Goal: Information Seeking & Learning: Learn about a topic

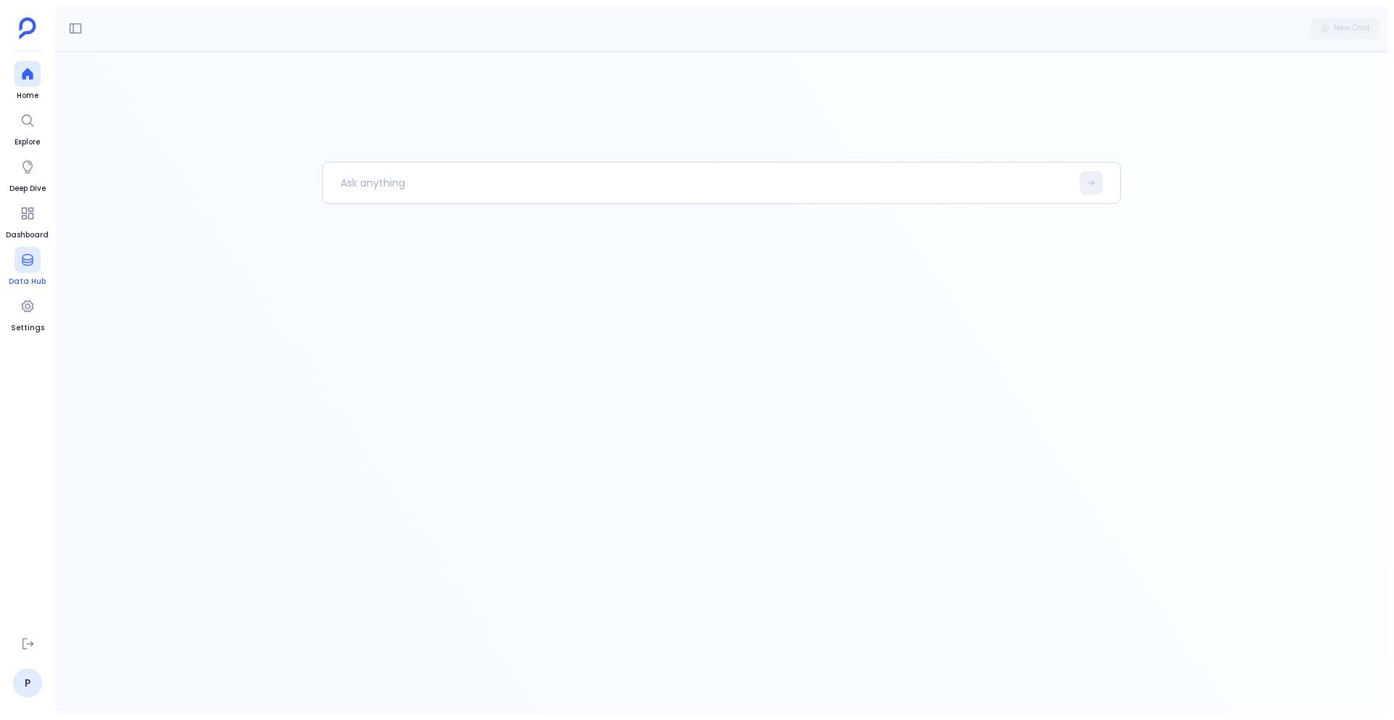
click at [16, 271] on div at bounding box center [28, 260] width 26 height 26
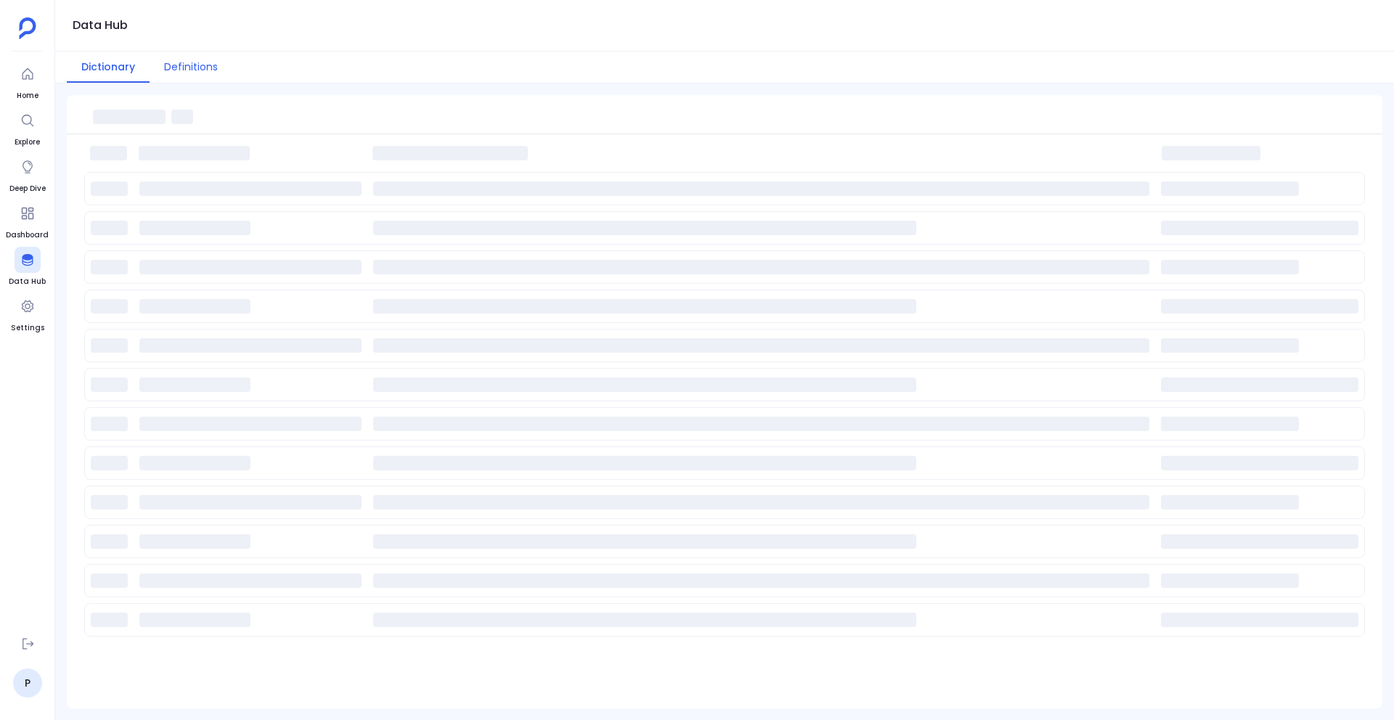
click at [205, 65] on button "Definitions" at bounding box center [191, 67] width 83 height 31
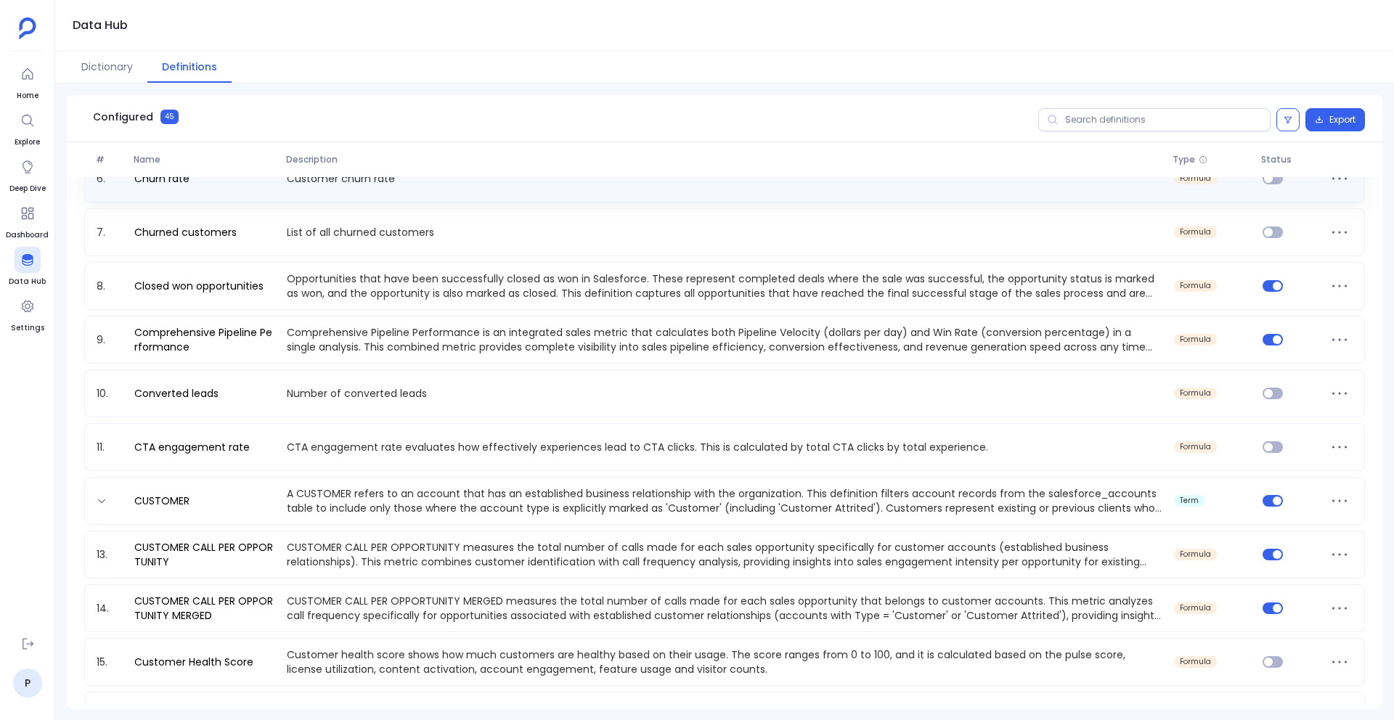
scroll to position [290, 0]
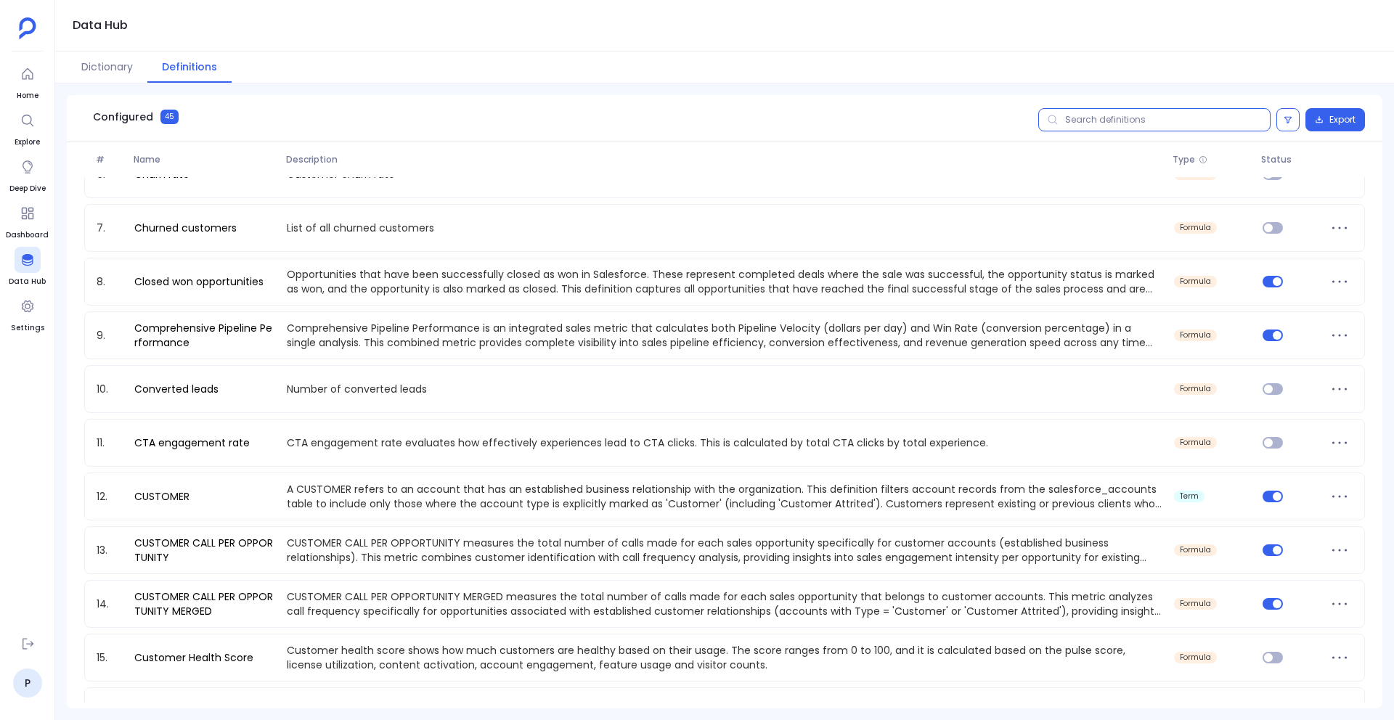
click at [1100, 116] on input "text" at bounding box center [1154, 119] width 232 height 23
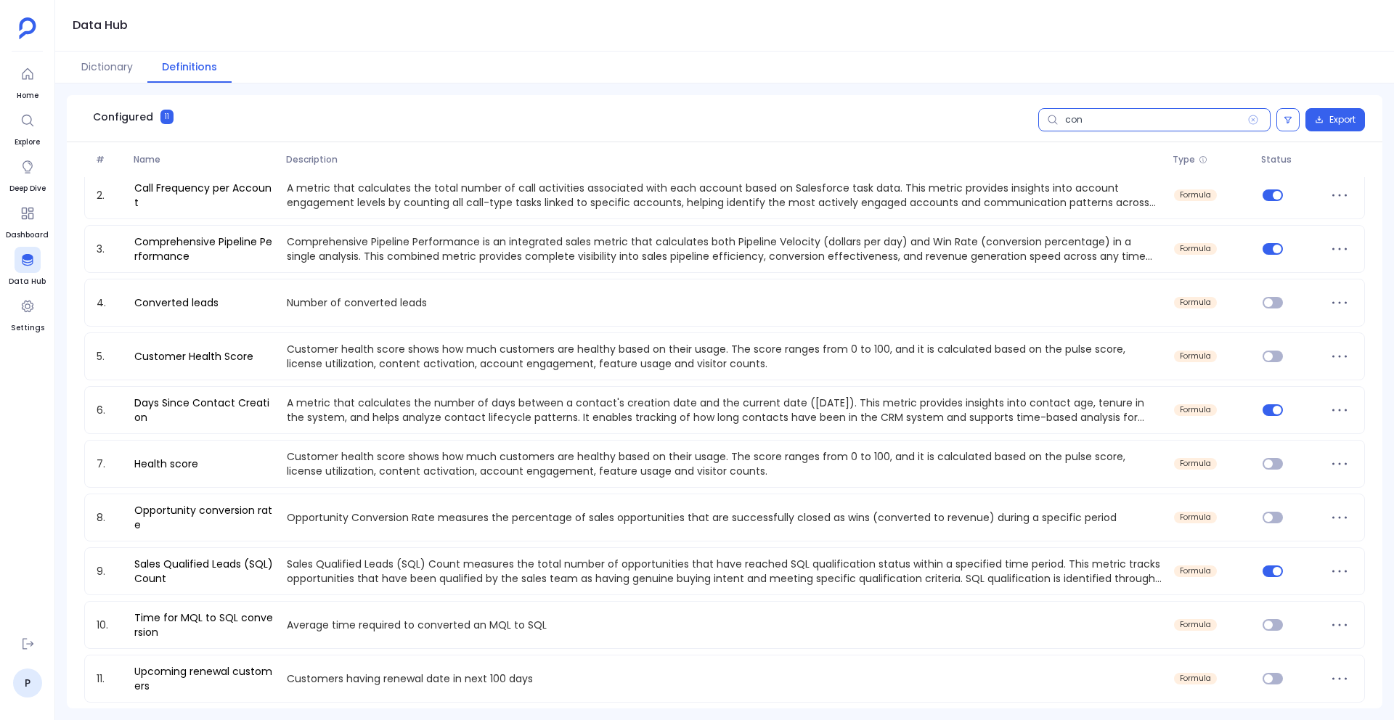
scroll to position [0, 0]
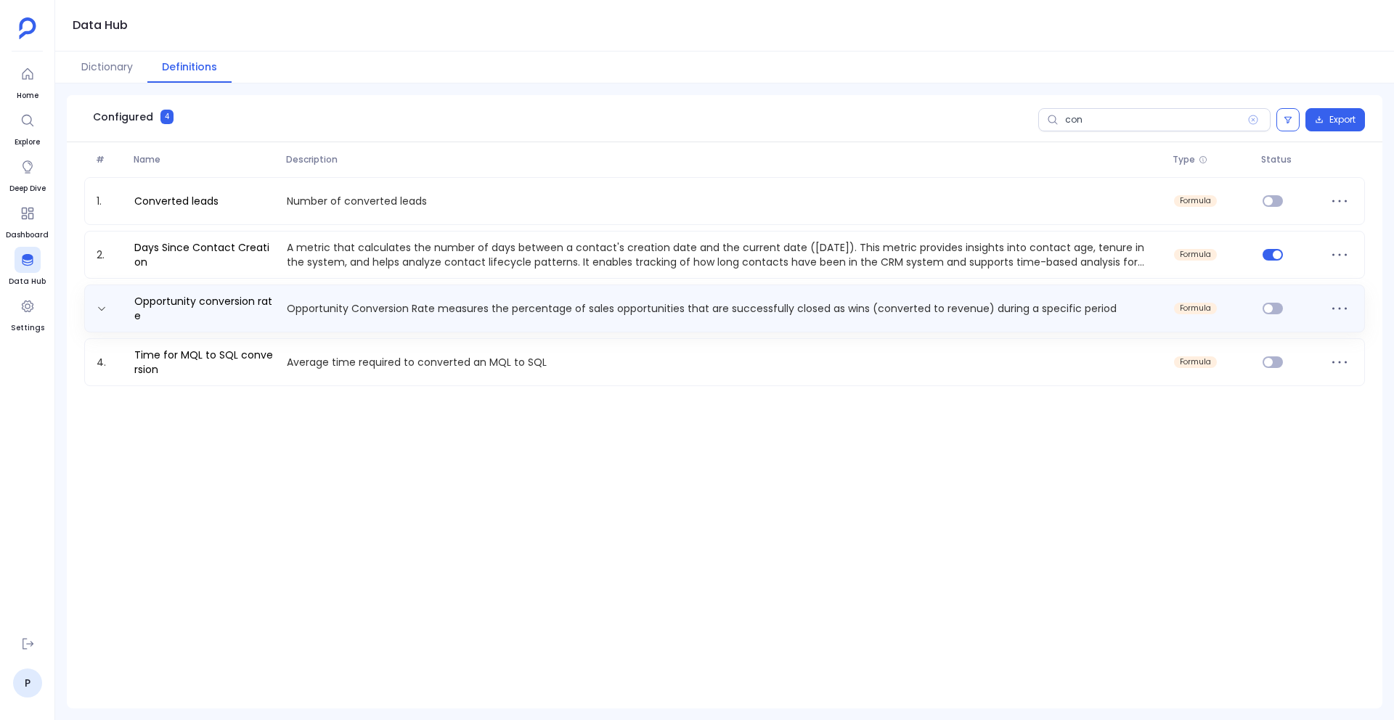
click at [519, 290] on div "Opportunity conversion rate Opportunity Conversion Rate measures the percentage…" at bounding box center [724, 309] width 1281 height 48
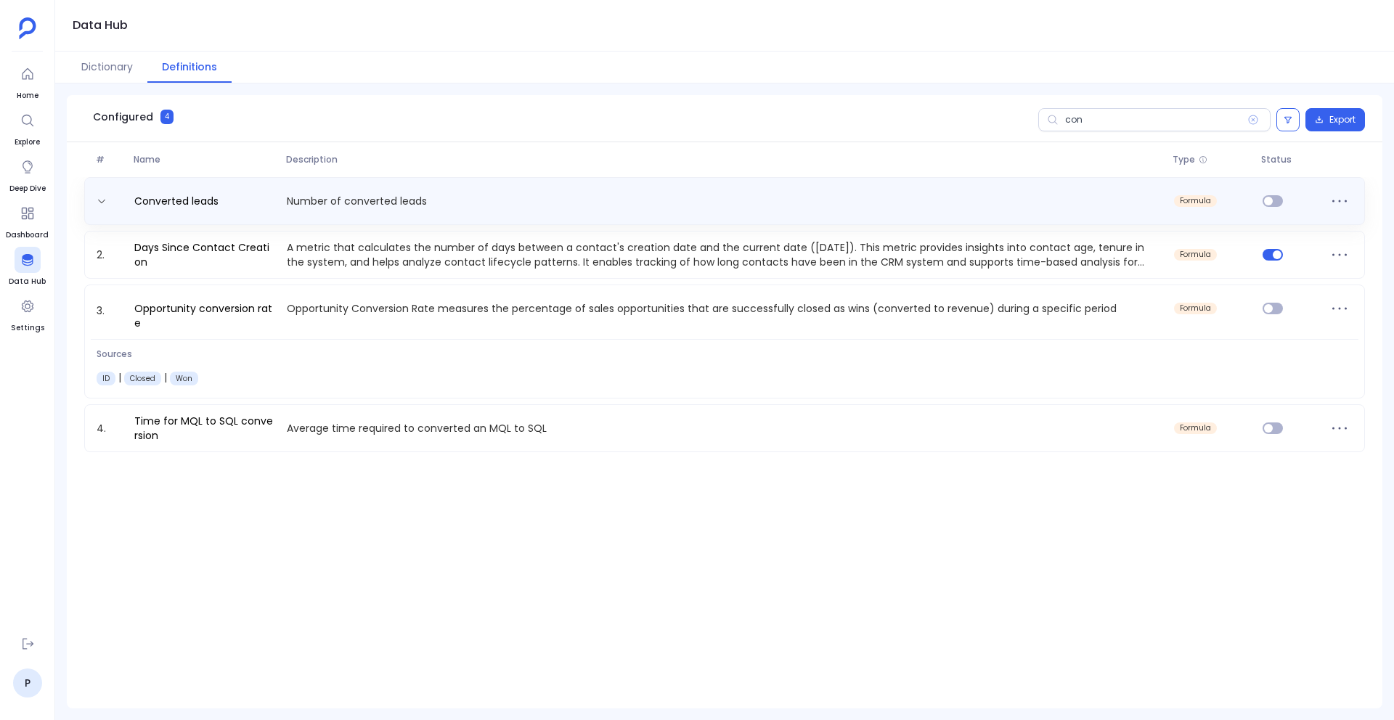
click at [428, 204] on p "Number of converted leads" at bounding box center [724, 201] width 887 height 15
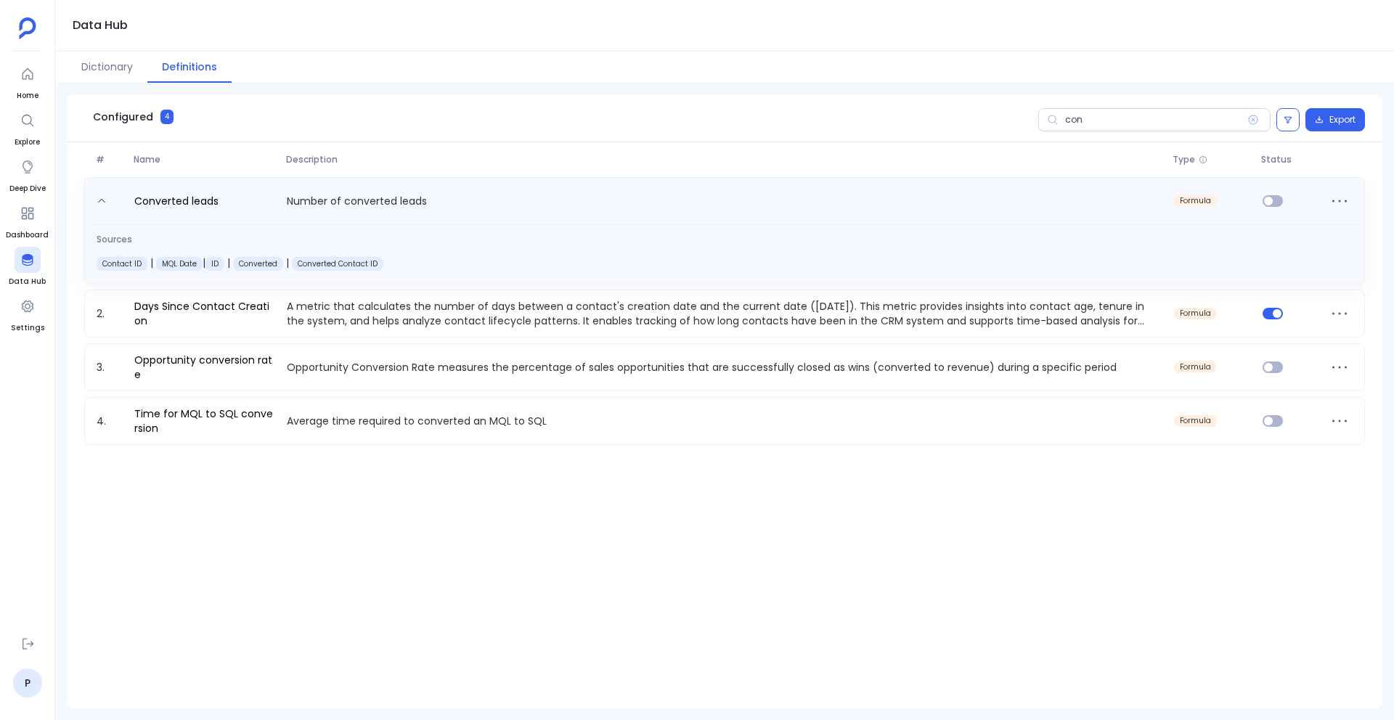
click at [428, 204] on p "Number of converted leads" at bounding box center [724, 203] width 887 height 23
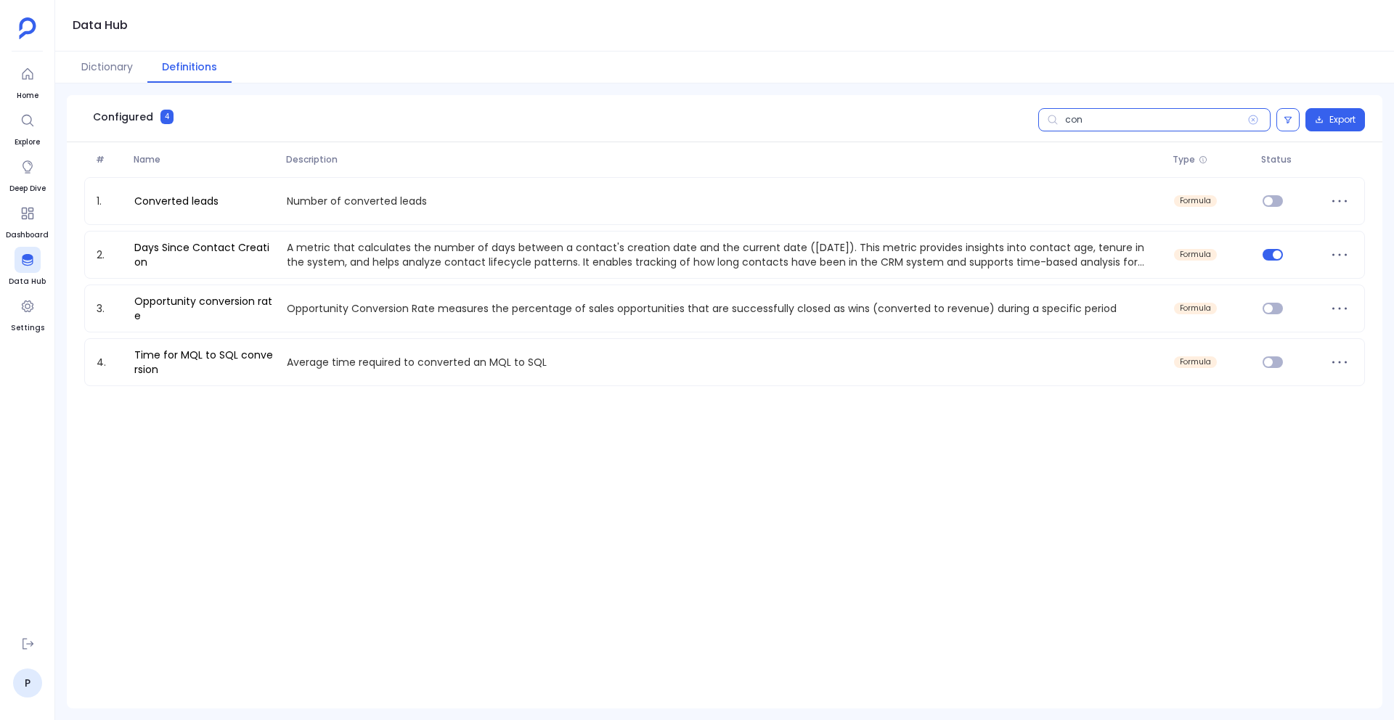
click at [1077, 121] on input "con" at bounding box center [1154, 119] width 232 height 23
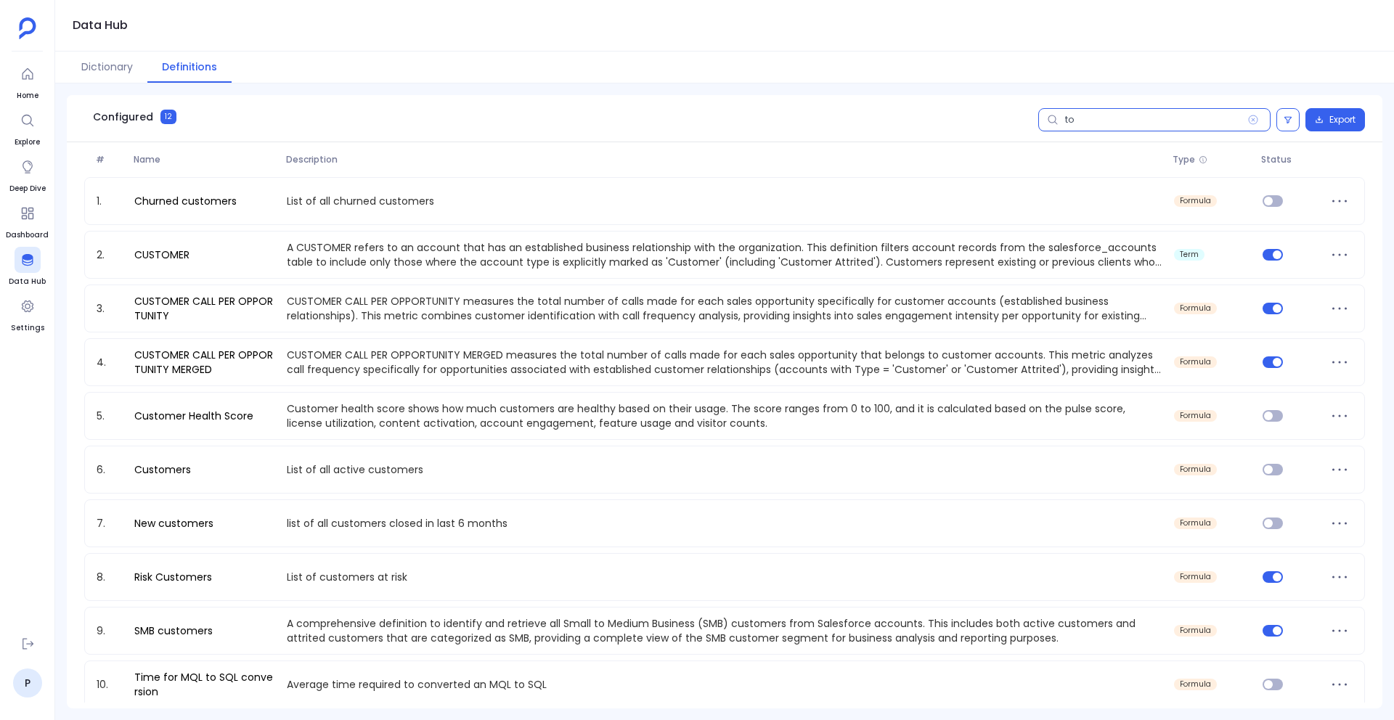
type input "t"
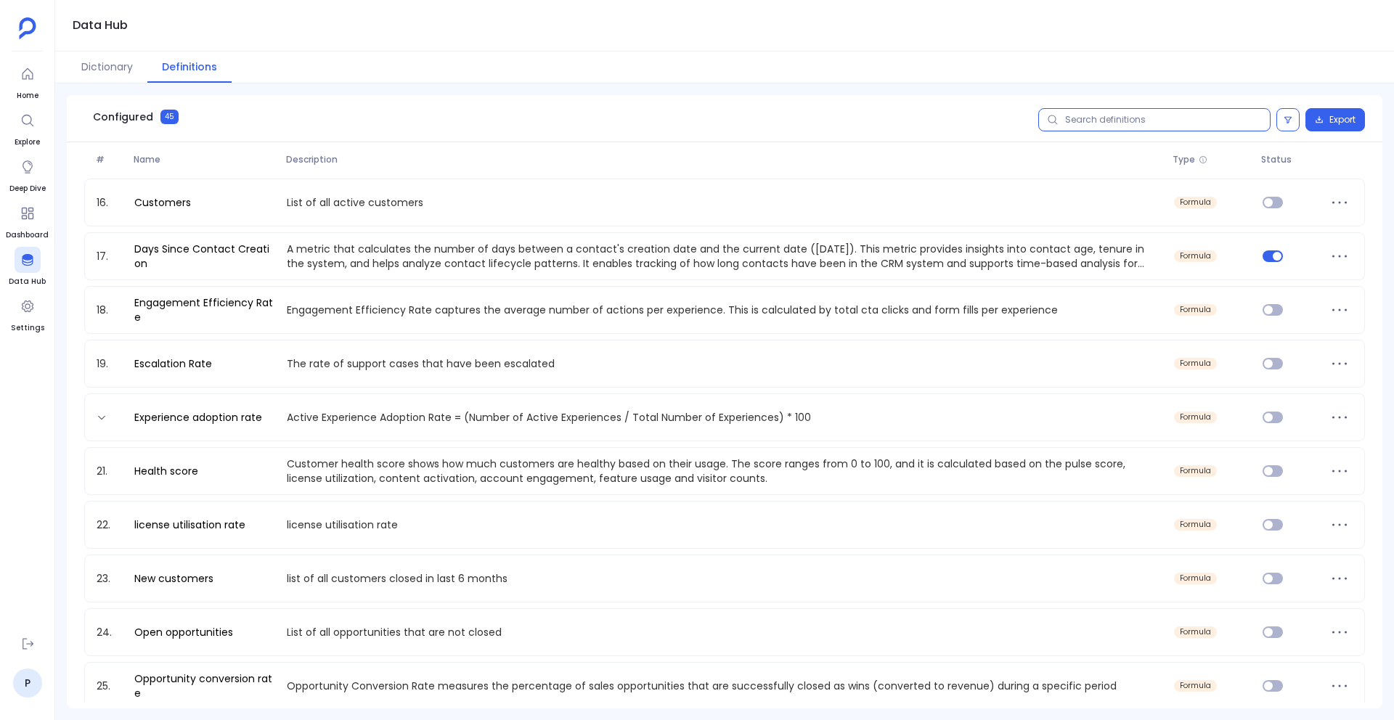
scroll to position [661, 0]
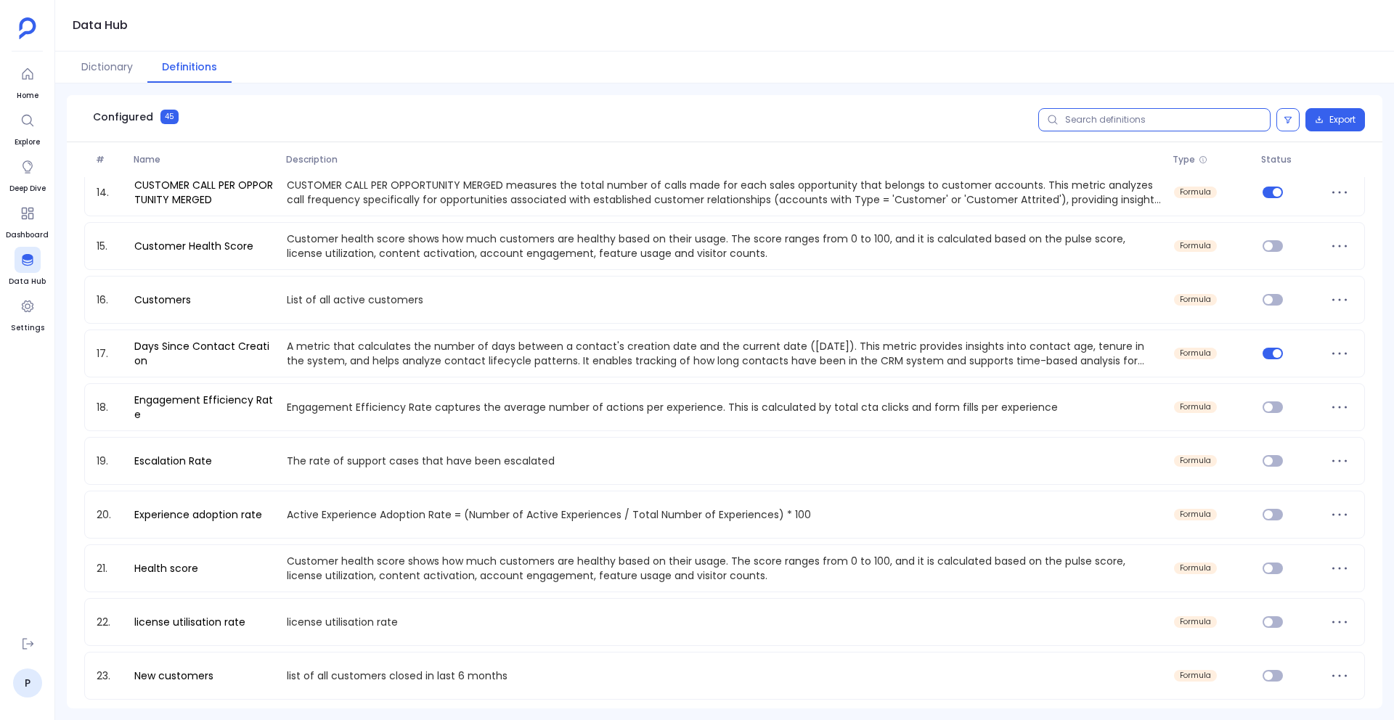
click at [1098, 116] on input "text" at bounding box center [1154, 119] width 232 height 23
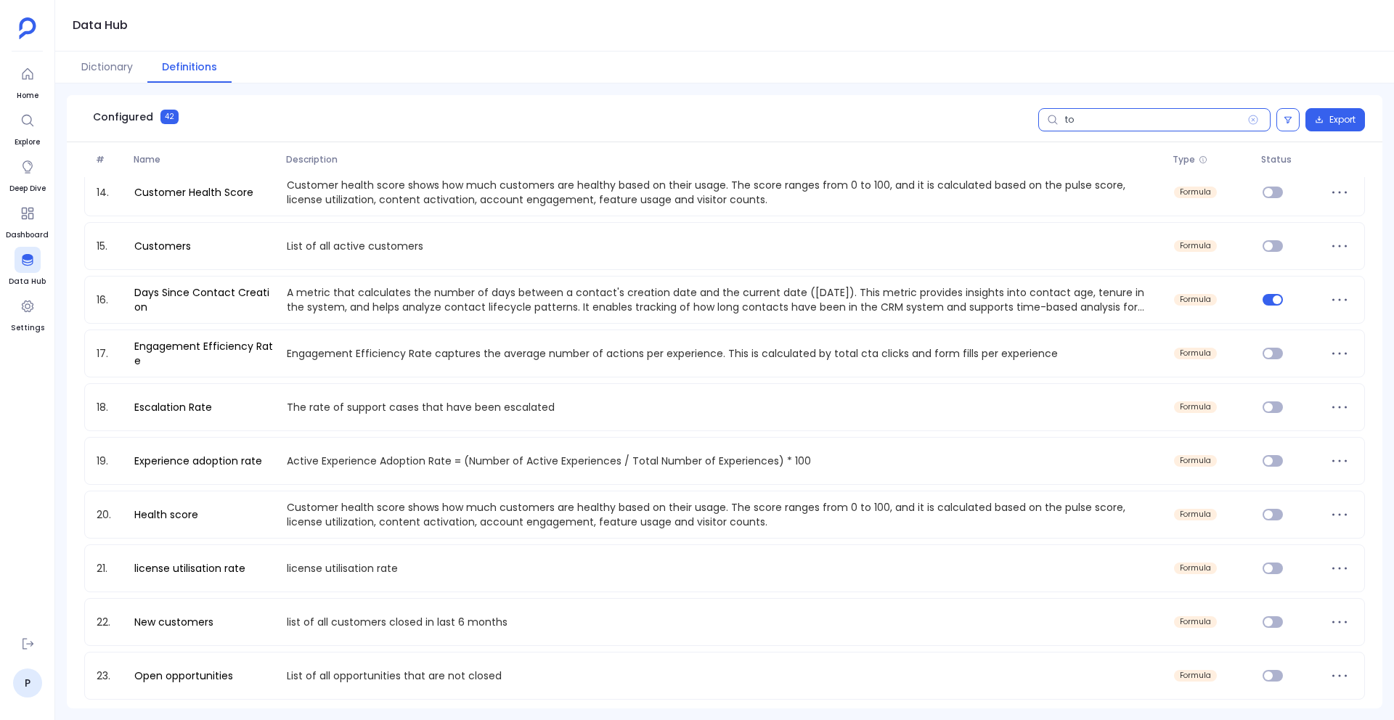
scroll to position [84, 0]
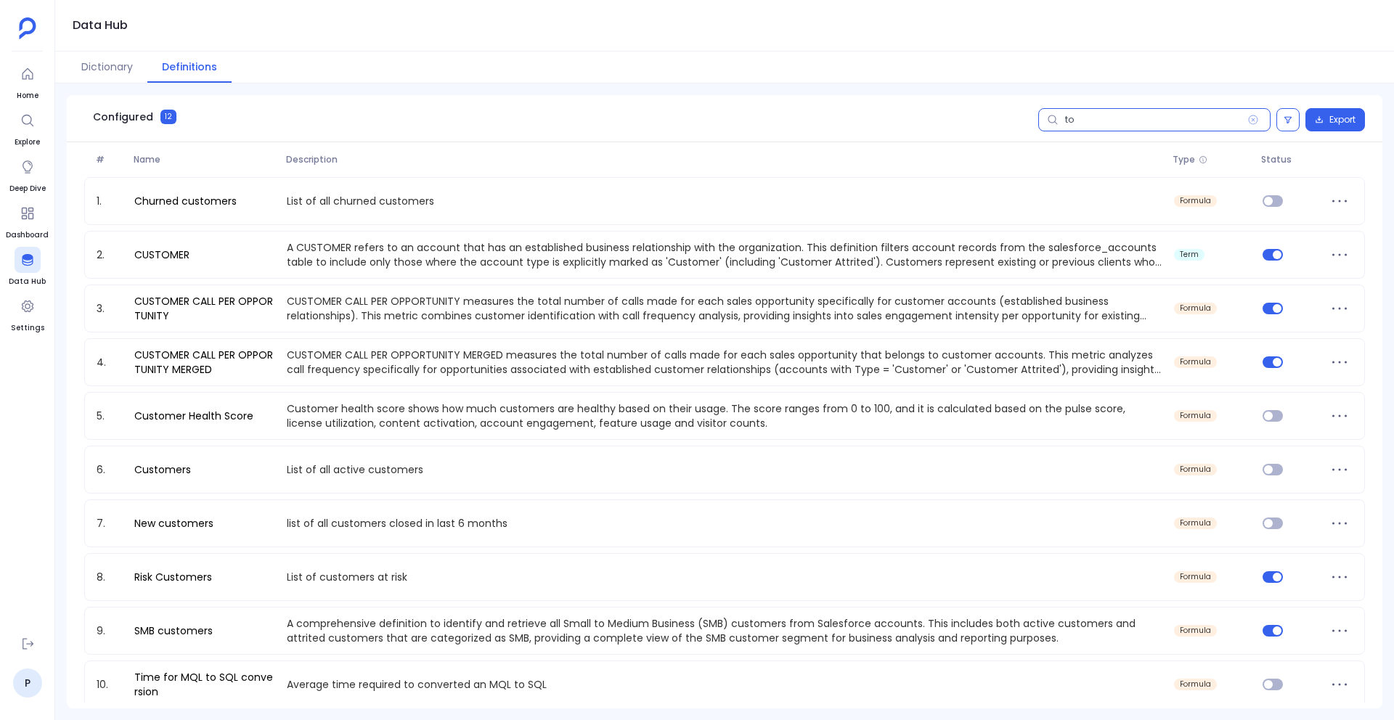
type input "t"
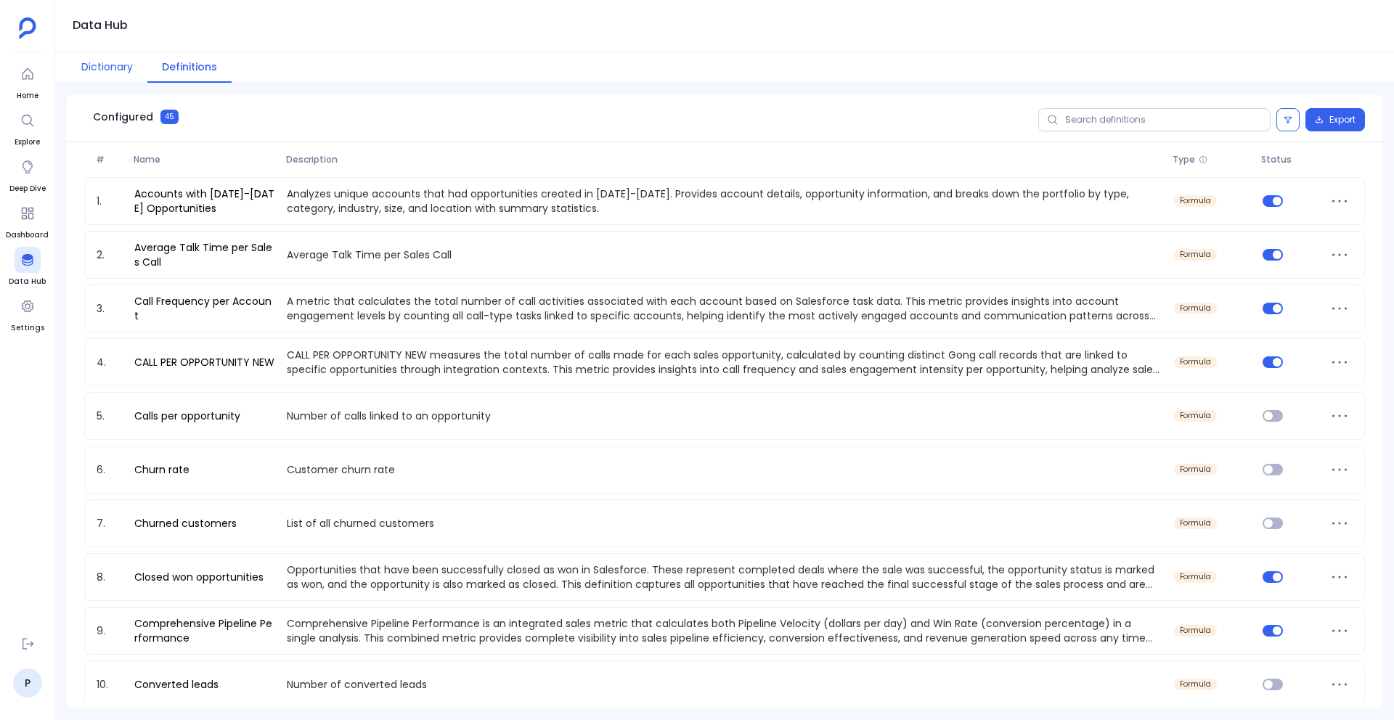
click at [123, 68] on button "Dictionary" at bounding box center [107, 67] width 81 height 31
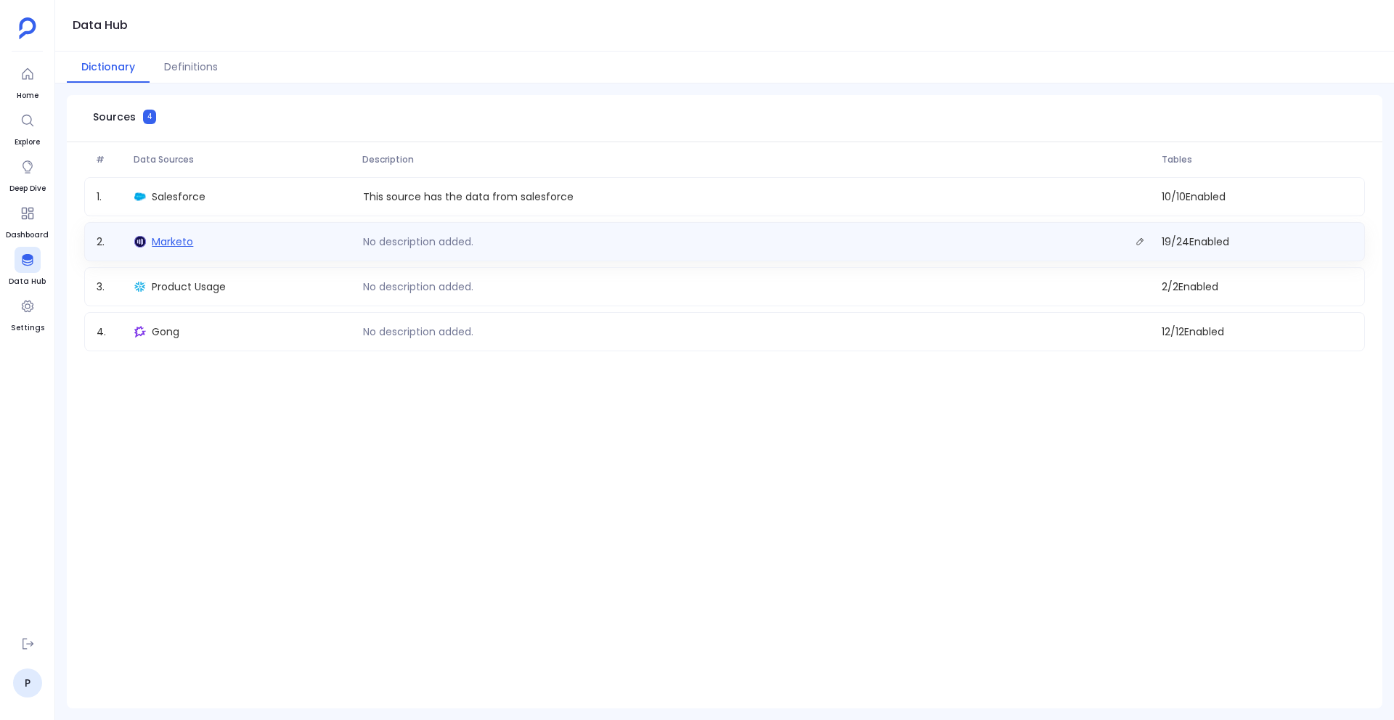
click at [177, 240] on span "Marketo" at bounding box center [172, 242] width 41 height 15
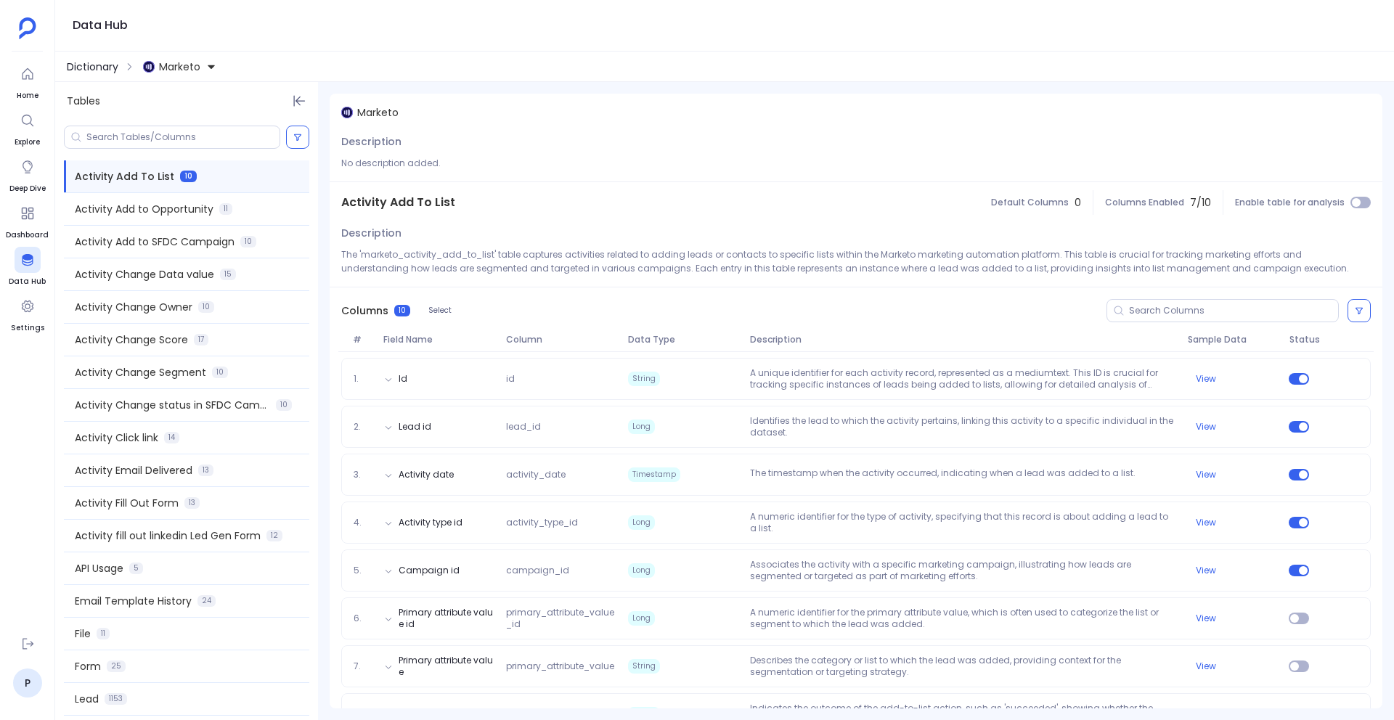
click at [92, 65] on span "Dictionary" at bounding box center [93, 67] width 52 height 15
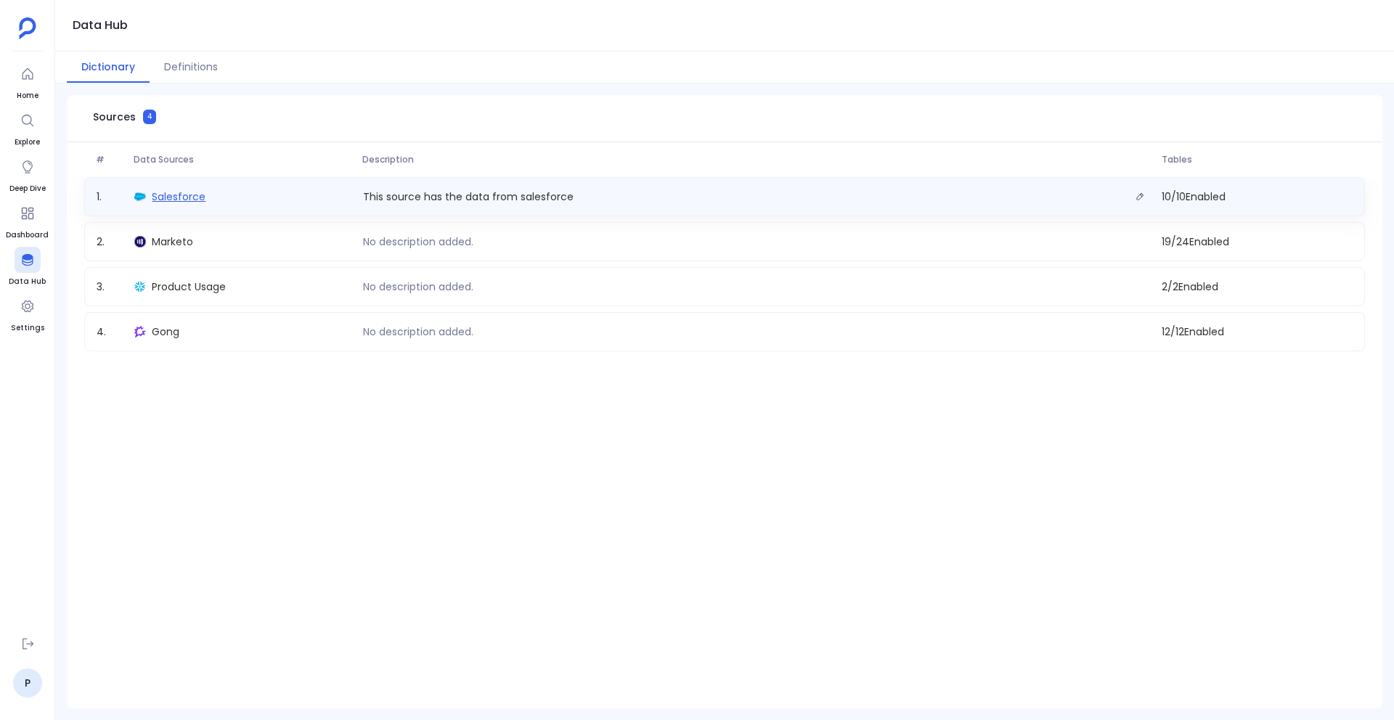
click at [178, 203] on span "Salesforce" at bounding box center [179, 197] width 54 height 15
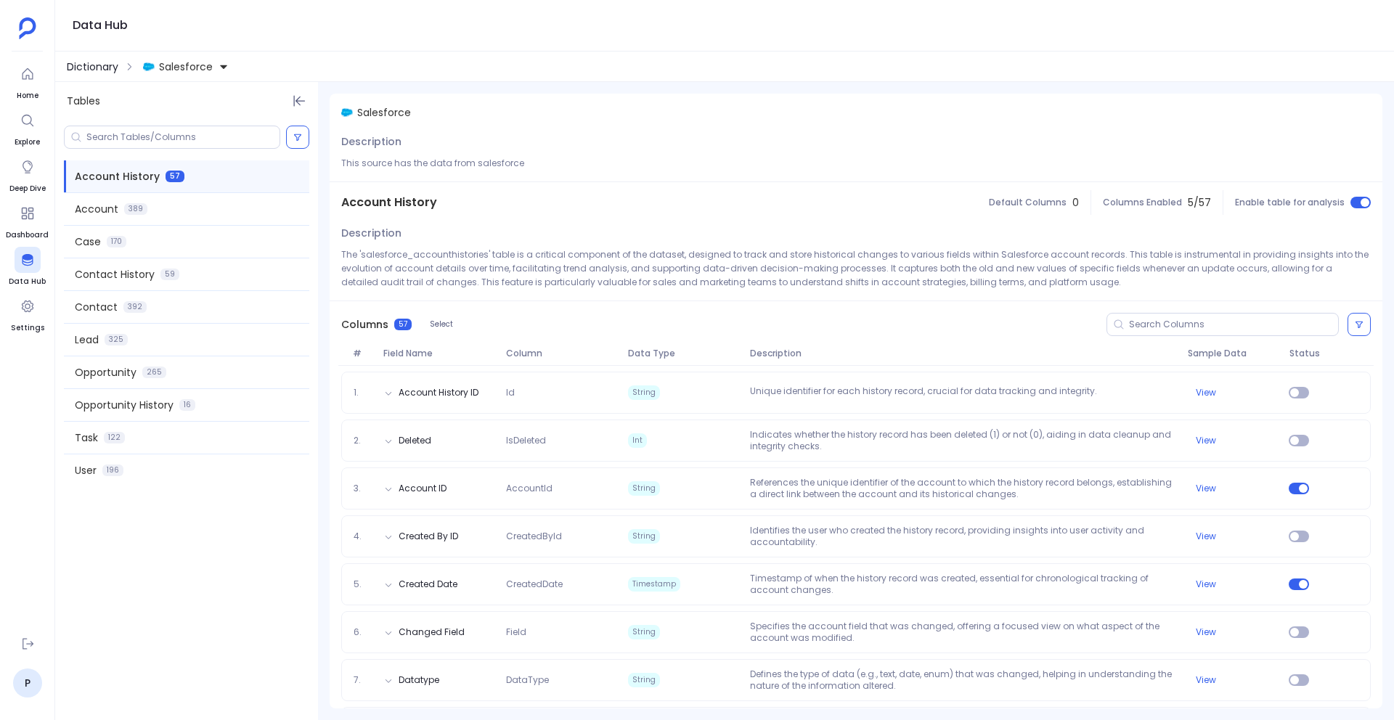
click at [95, 65] on span "Dictionary" at bounding box center [93, 67] width 52 height 15
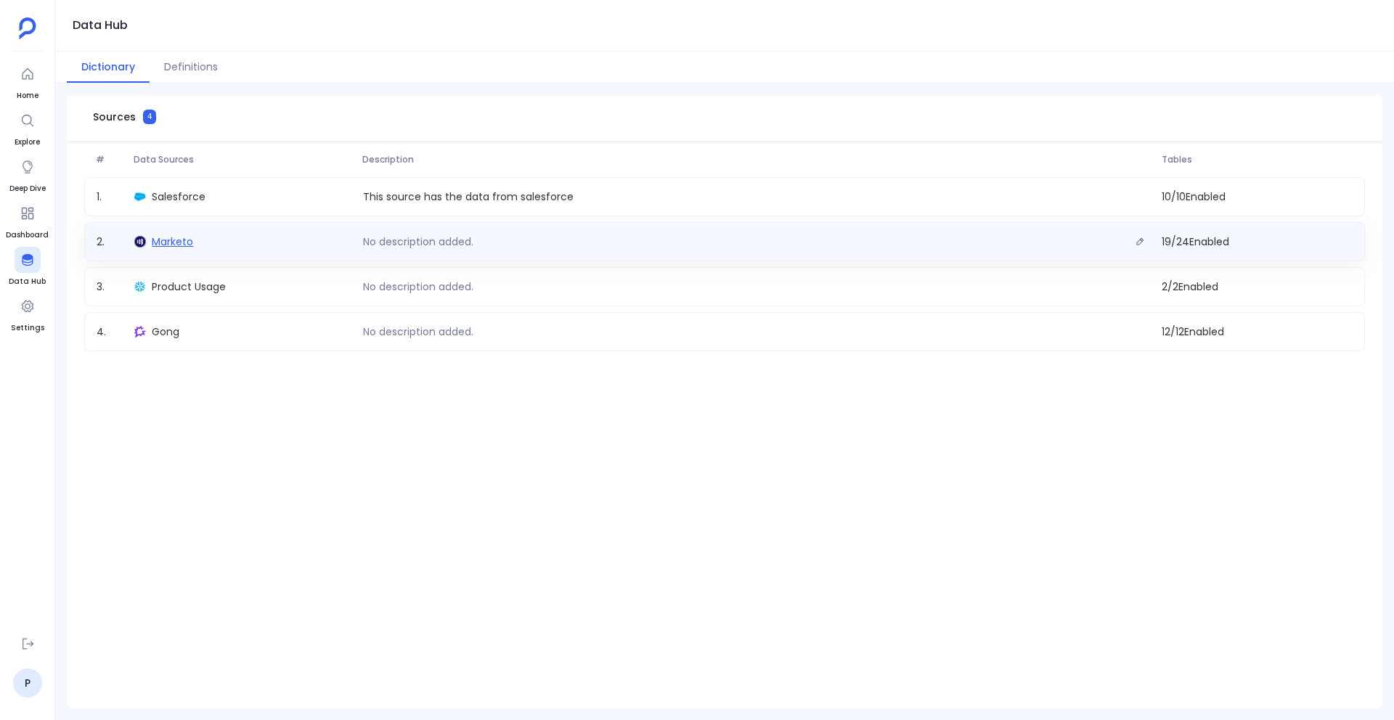
click at [177, 243] on span "Marketo" at bounding box center [172, 242] width 41 height 15
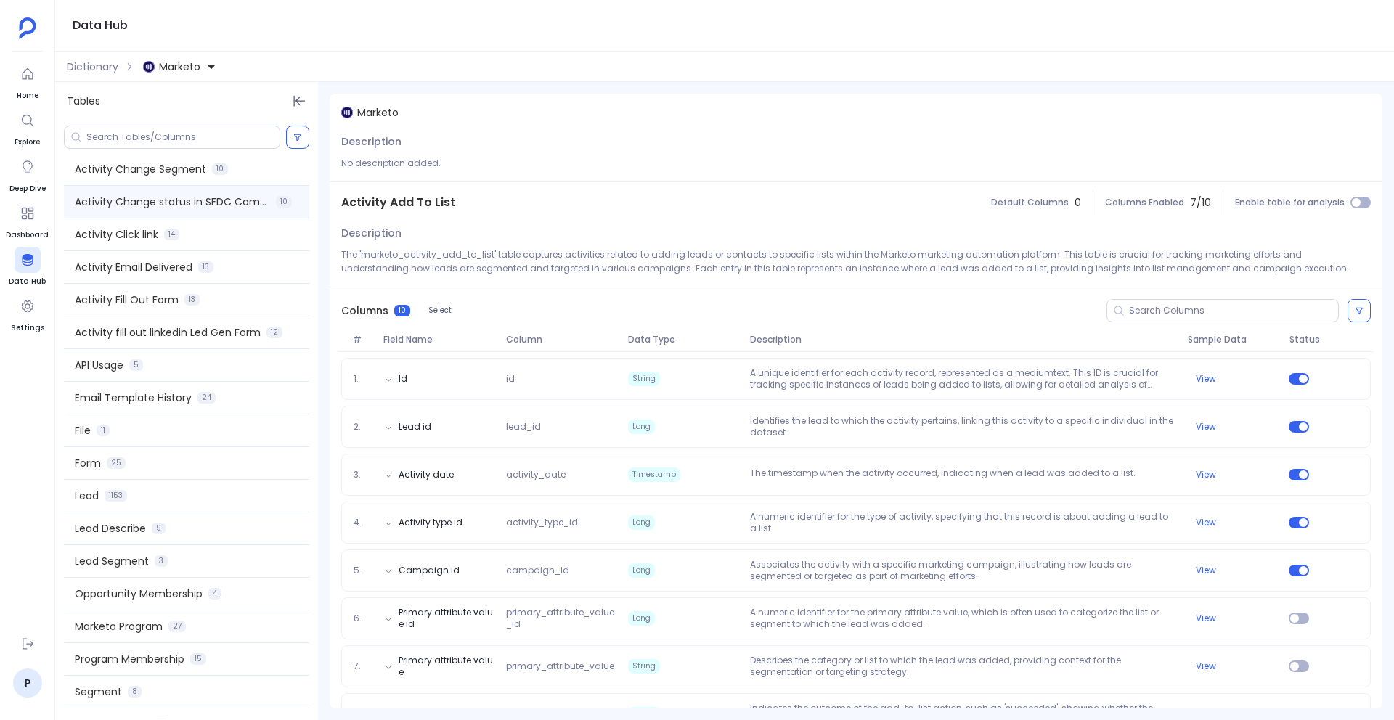
scroll to position [230, 0]
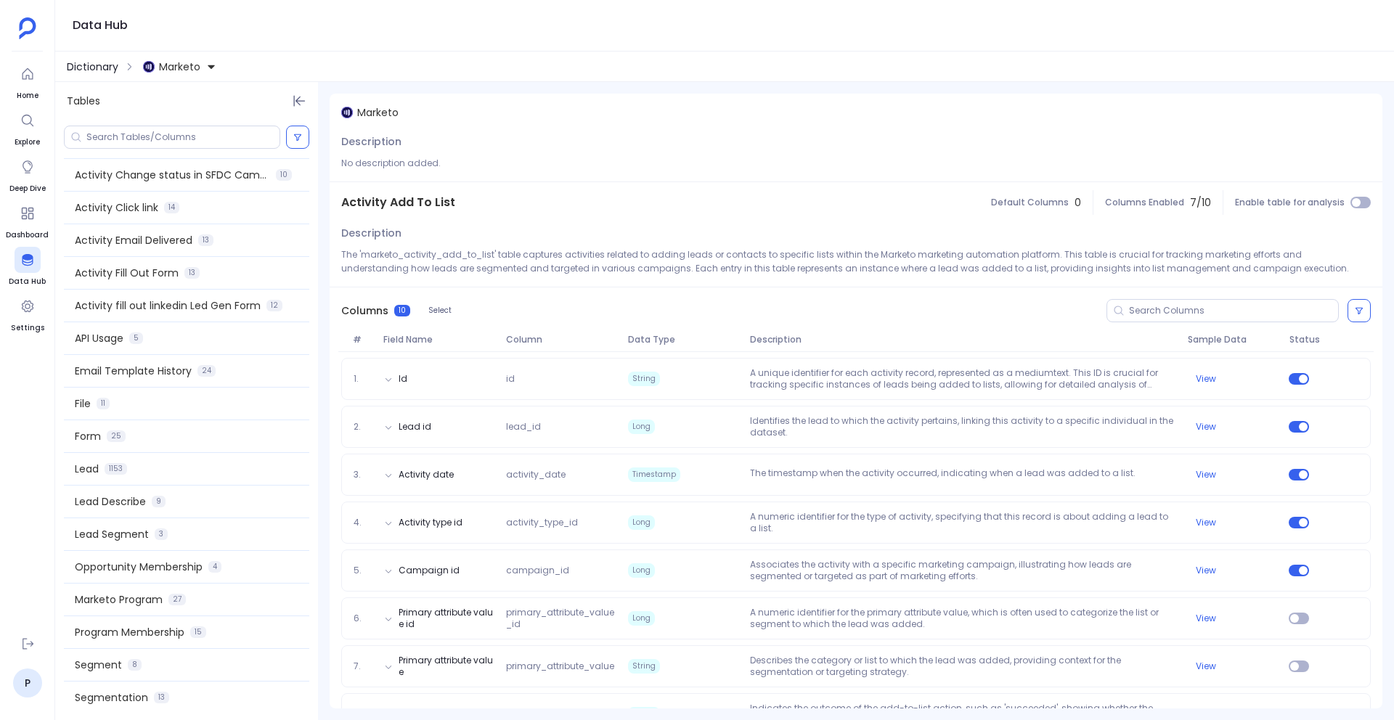
click at [81, 71] on span "Dictionary" at bounding box center [93, 67] width 52 height 15
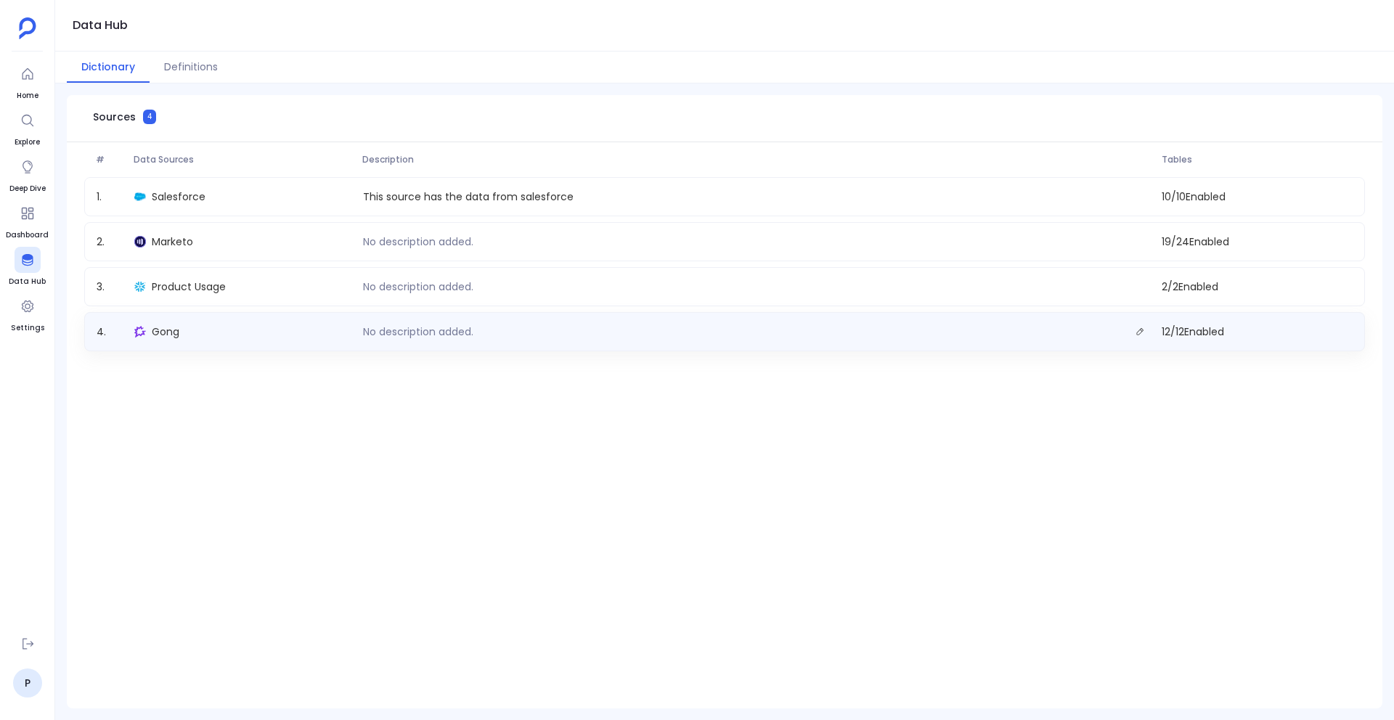
click at [177, 343] on div "4 . Gong No description added. 12 / 12 Enabled" at bounding box center [724, 331] width 1281 height 39
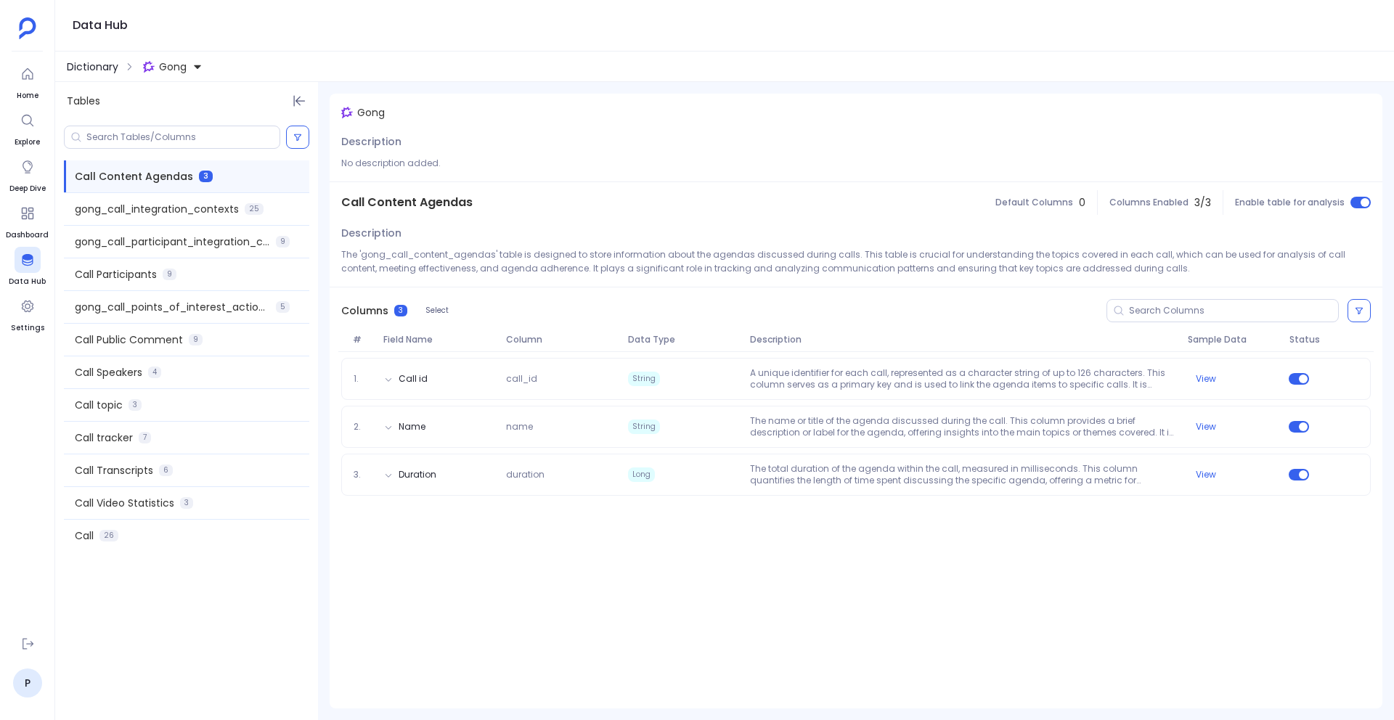
click at [97, 70] on span "Dictionary" at bounding box center [93, 67] width 52 height 15
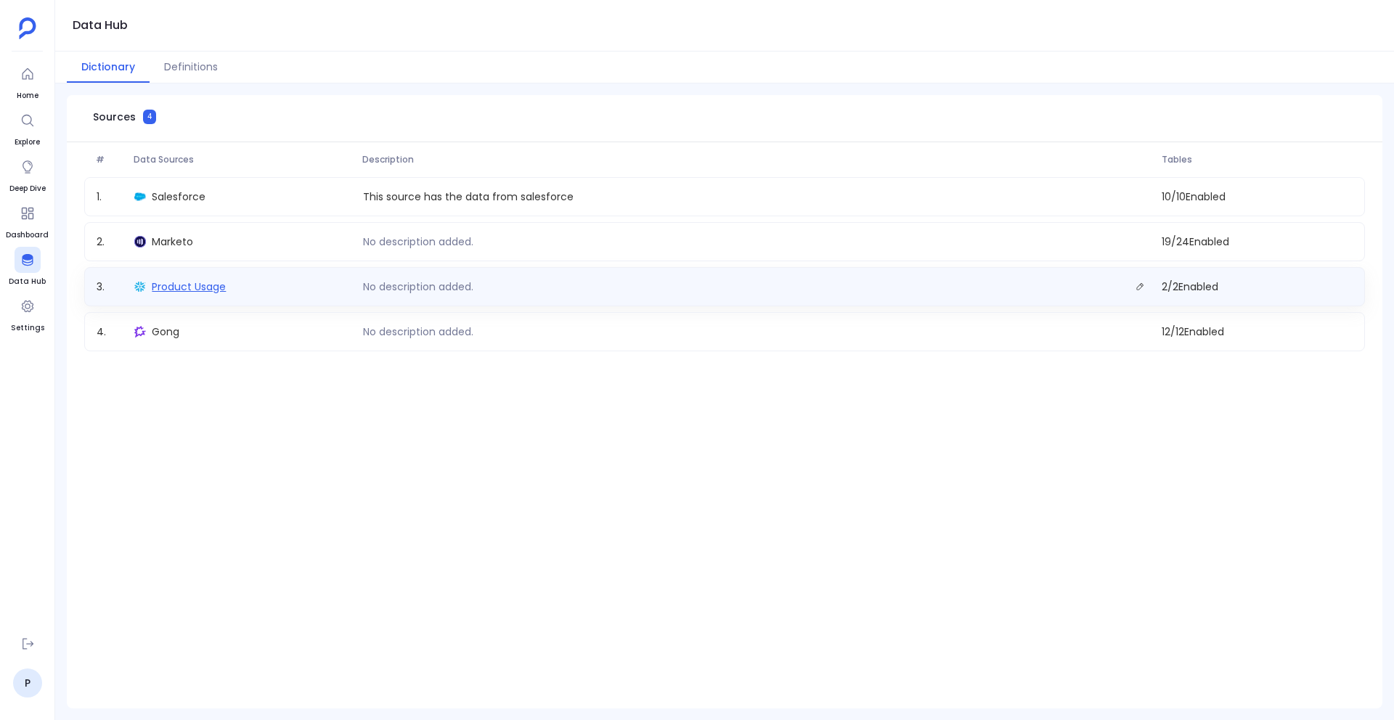
click at [187, 283] on span "Product Usage" at bounding box center [189, 287] width 74 height 15
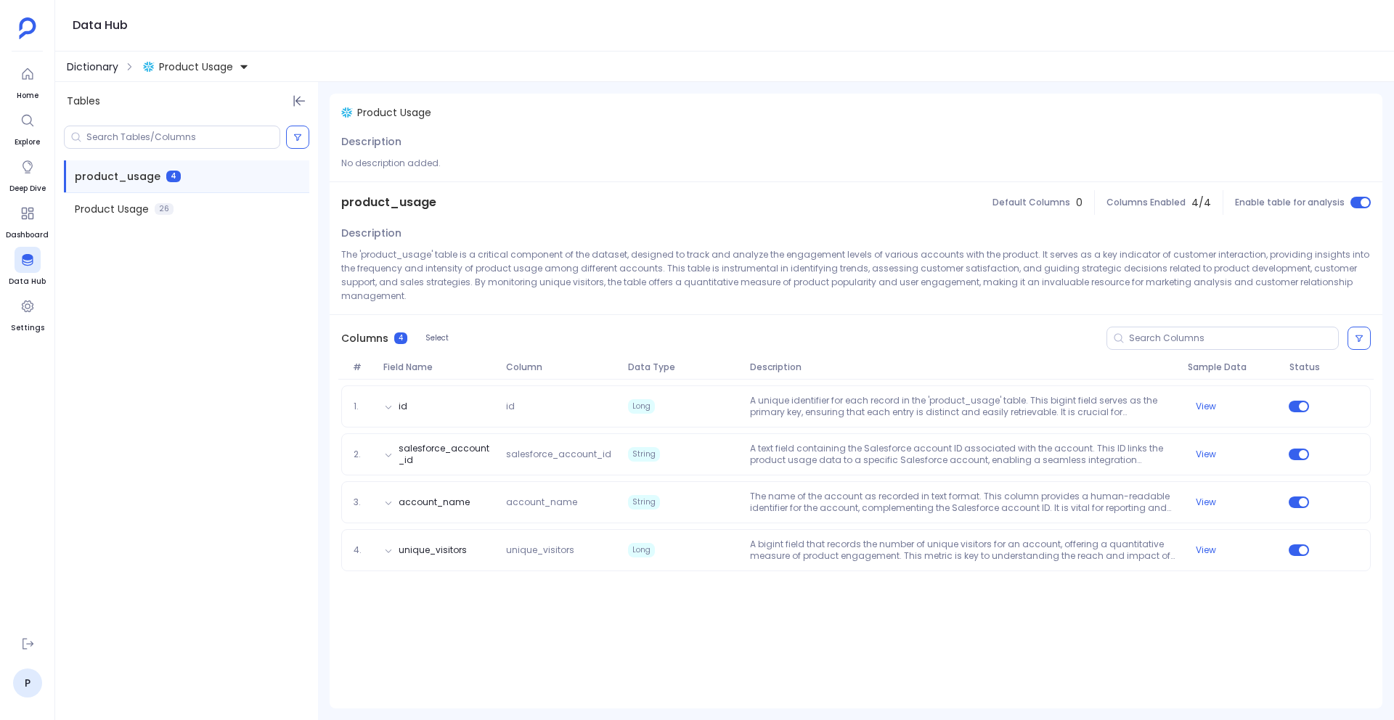
click at [79, 68] on span "Dictionary" at bounding box center [93, 67] width 52 height 15
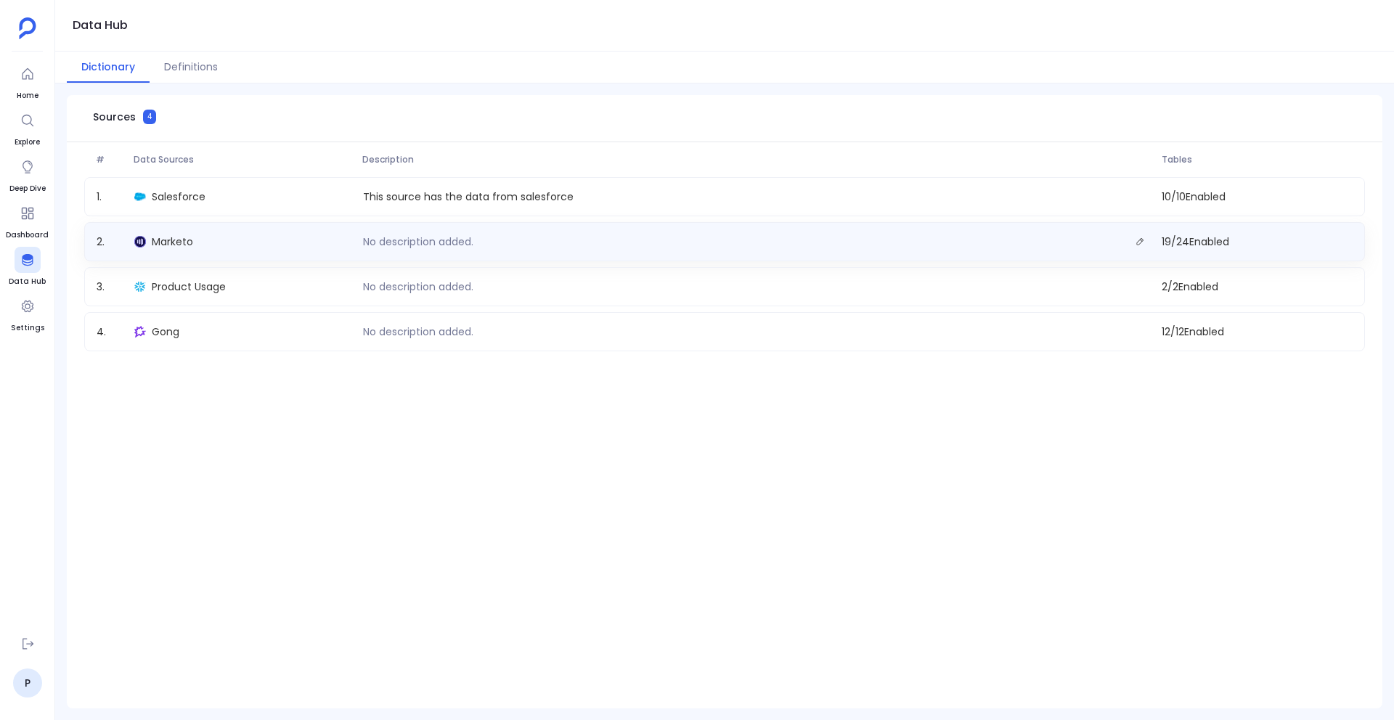
click at [176, 232] on div "Marketo" at bounding box center [243, 242] width 228 height 20
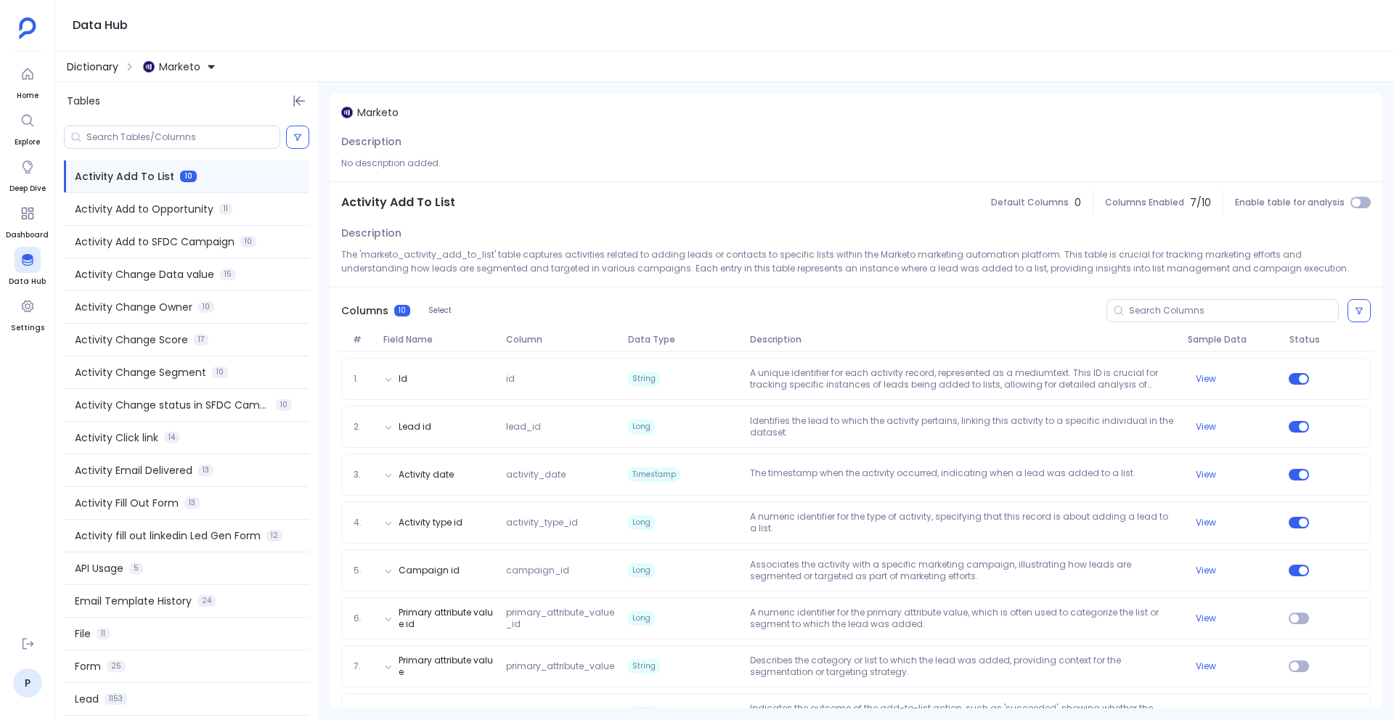
click at [99, 70] on span "Dictionary" at bounding box center [93, 67] width 52 height 15
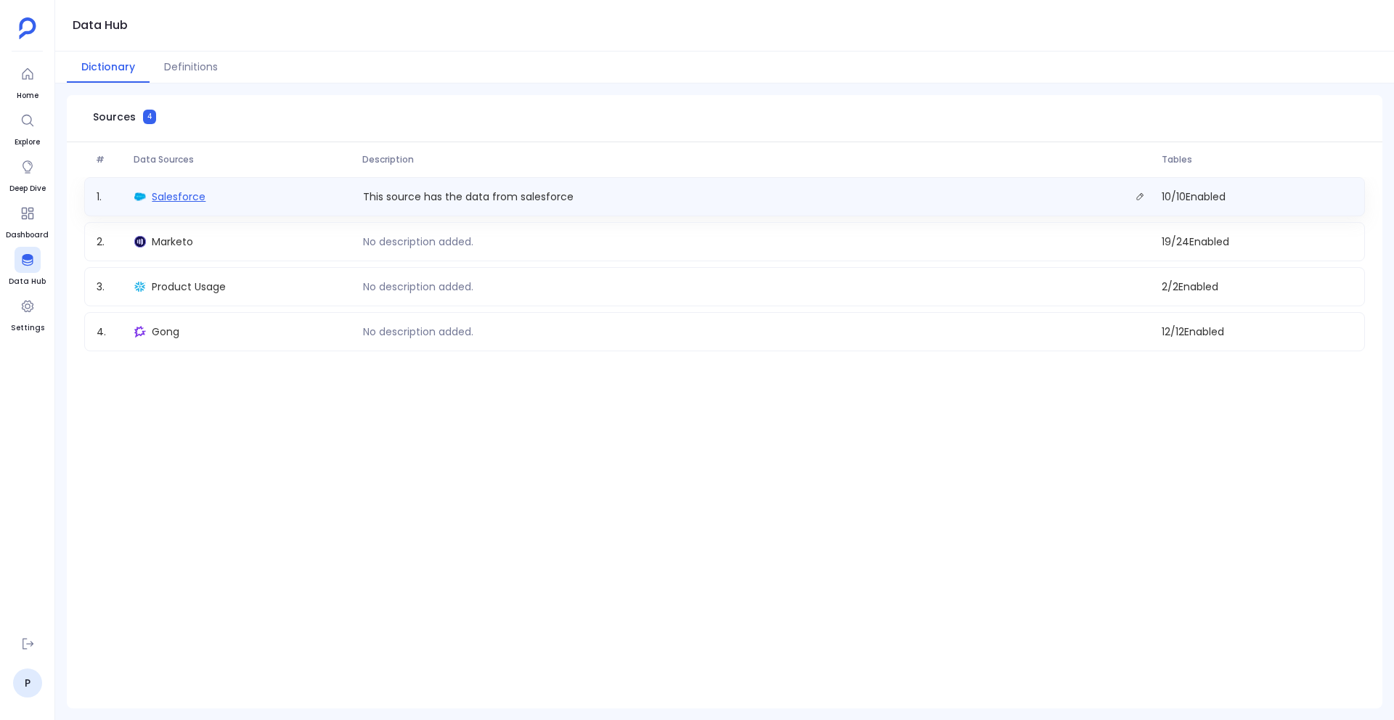
click at [176, 194] on span "Salesforce" at bounding box center [179, 197] width 54 height 15
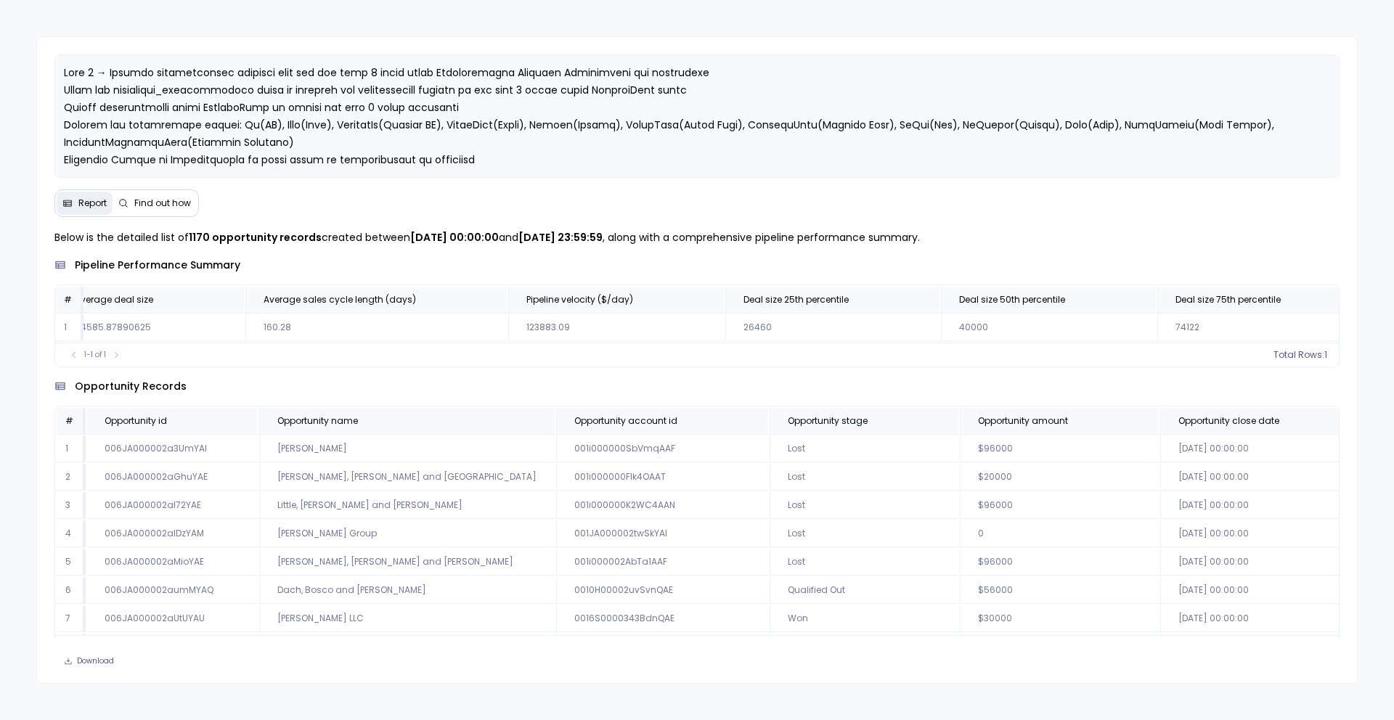
scroll to position [0, 421]
drag, startPoint x: 1069, startPoint y: 346, endPoint x: 1119, endPoint y: 346, distance: 50.1
click at [1119, 346] on div "1-1 of 1 Total Rows: 1" at bounding box center [697, 355] width 1285 height 24
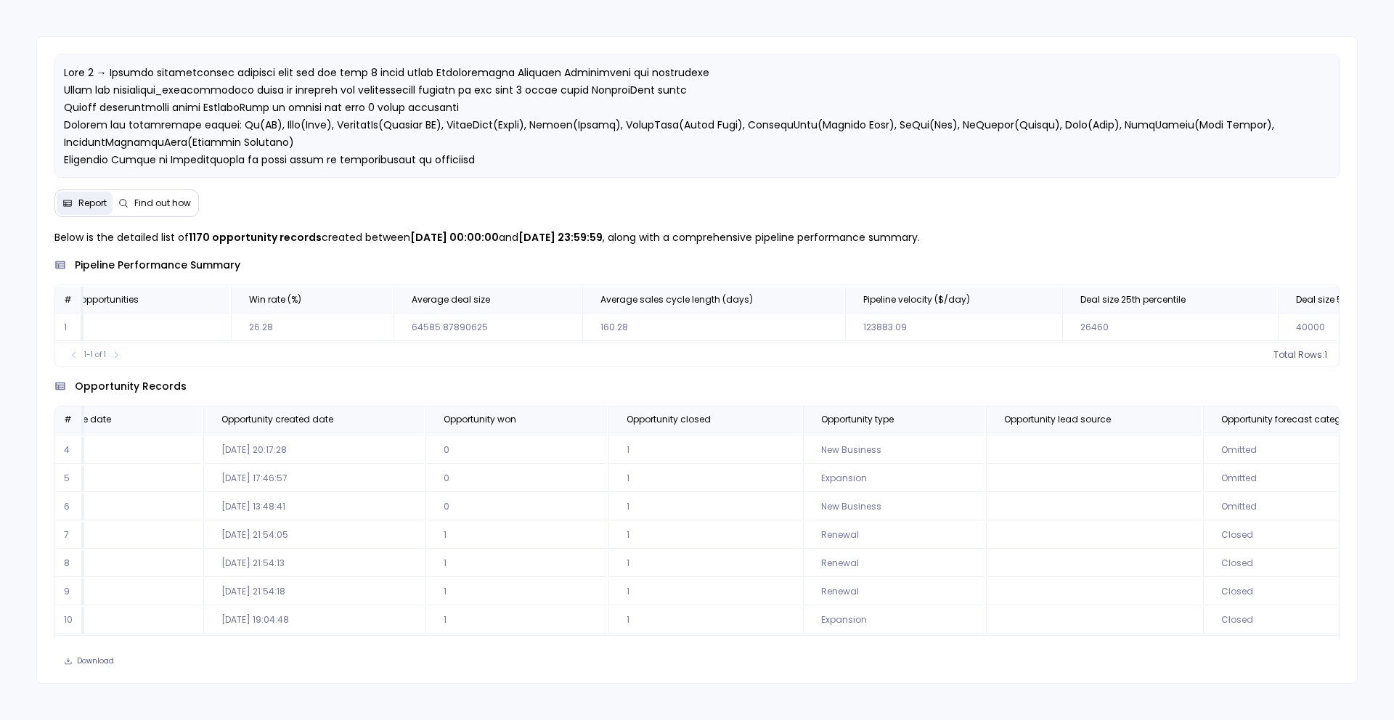
scroll to position [0, 0]
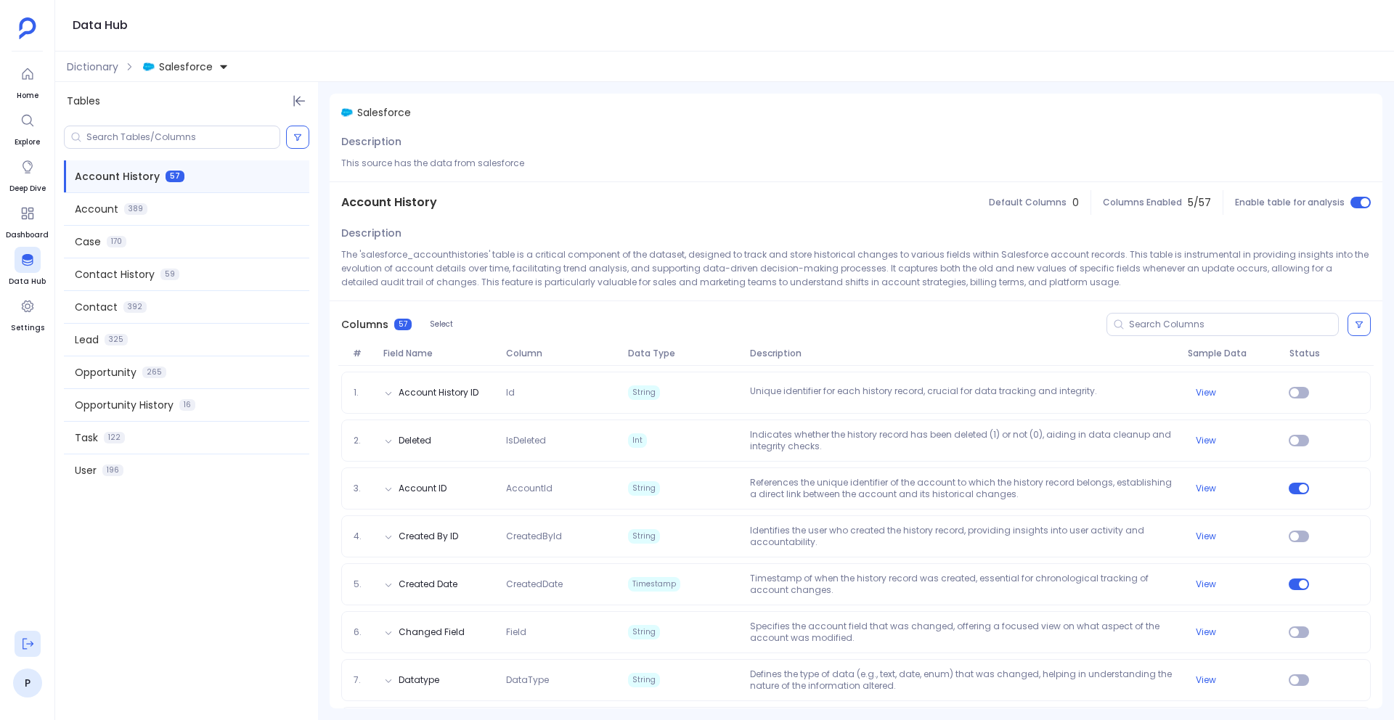
click at [23, 648] on icon at bounding box center [28, 644] width 11 height 11
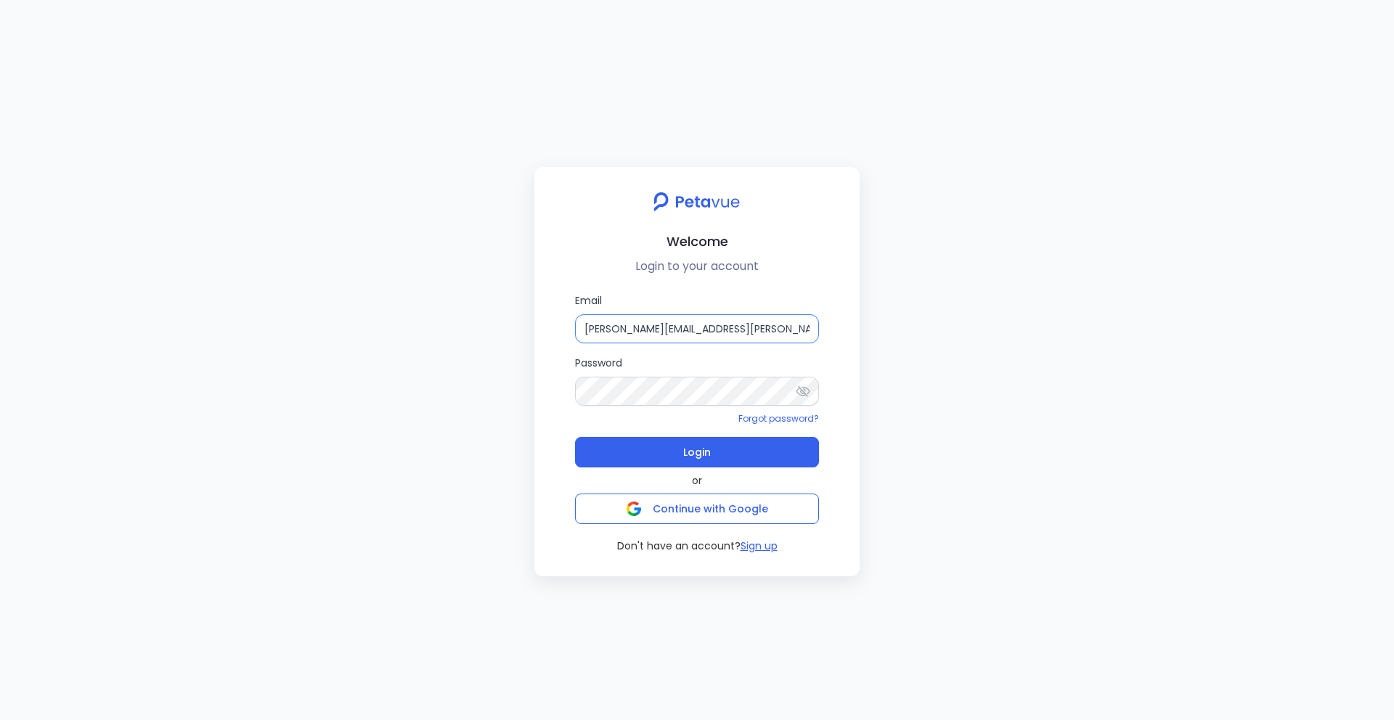
click at [731, 329] on input "[PERSON_NAME][EMAIL_ADDRESS][PERSON_NAME][DOMAIN_NAME]" at bounding box center [697, 328] width 244 height 29
type input "[EMAIL_ADDRESS][DOMAIN_NAME]"
click at [725, 458] on button "Login" at bounding box center [697, 452] width 244 height 30
